Goal: Find contact information: Find contact information

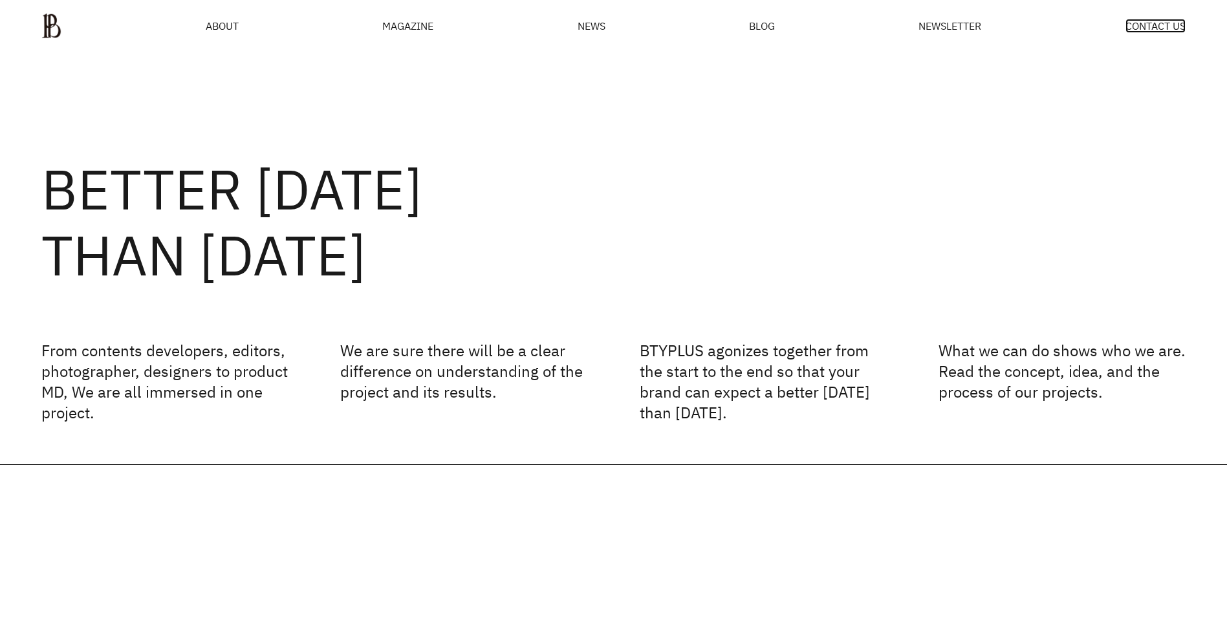
click at [1153, 26] on span "CONTACT US" at bounding box center [1156, 26] width 60 height 10
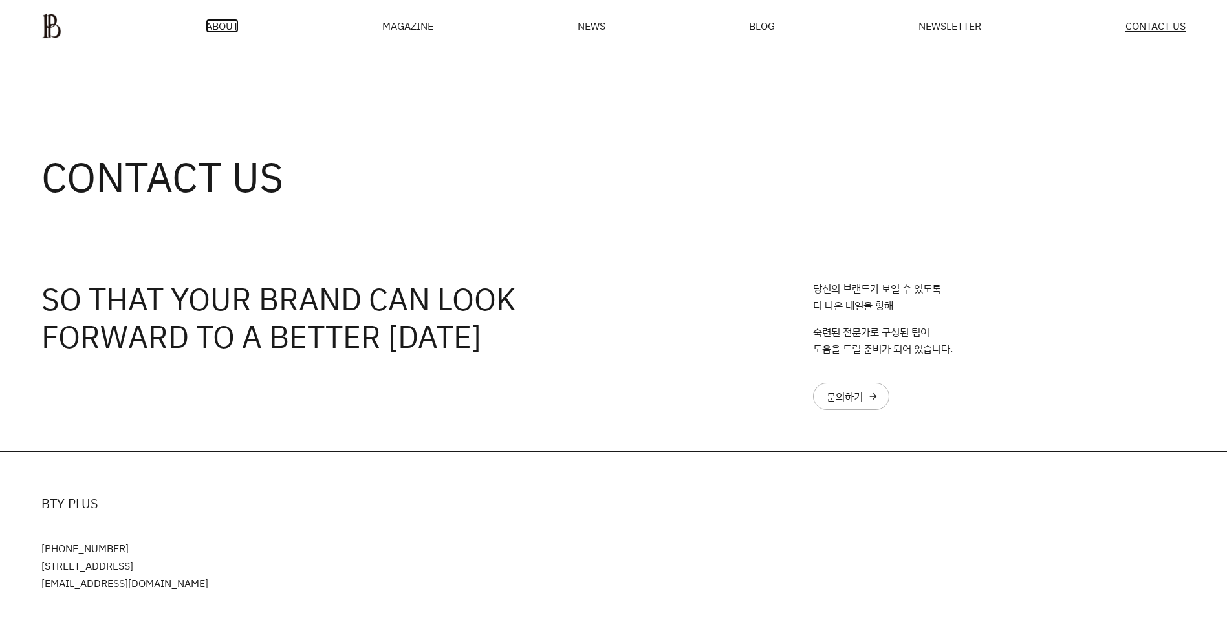
click at [221, 29] on span "ABOUT" at bounding box center [222, 26] width 33 height 10
